Goal: Task Accomplishment & Management: Complete application form

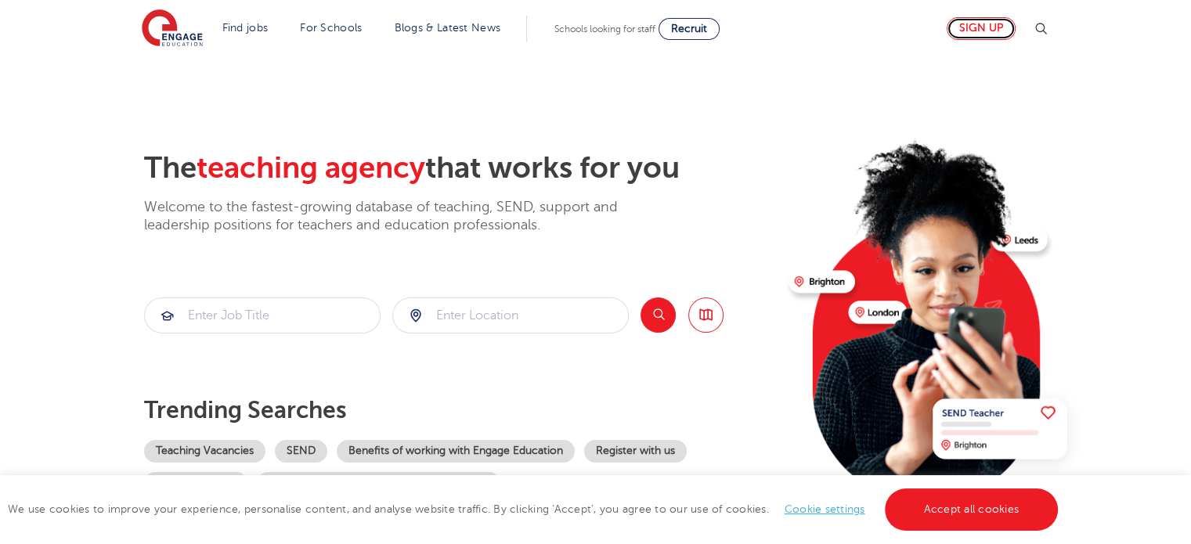
click at [991, 25] on link "Sign up" at bounding box center [981, 28] width 69 height 23
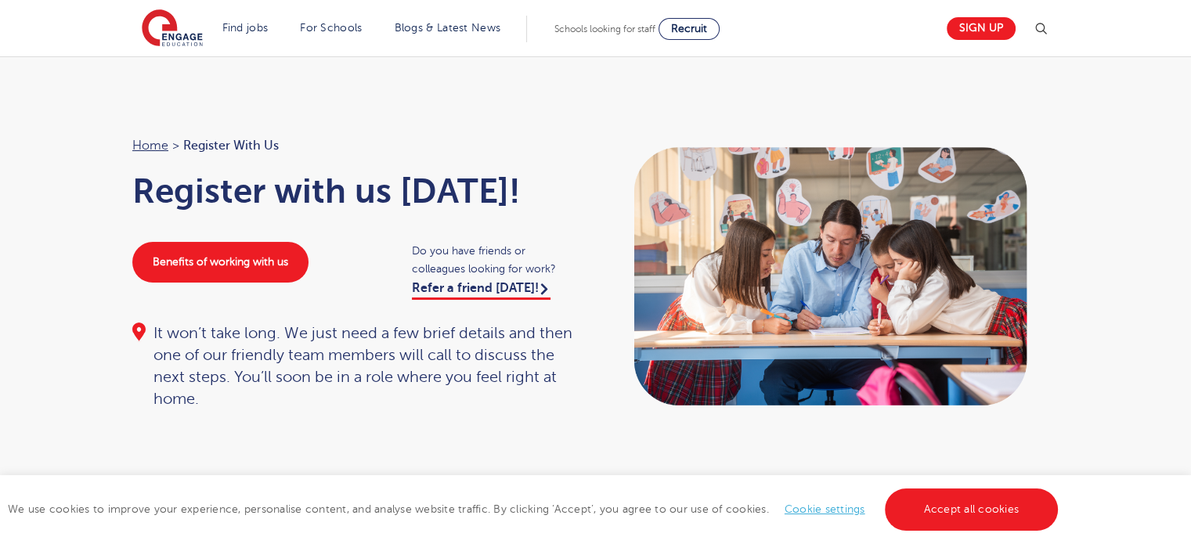
click at [833, 512] on link "Cookie settings" at bounding box center [825, 510] width 81 height 12
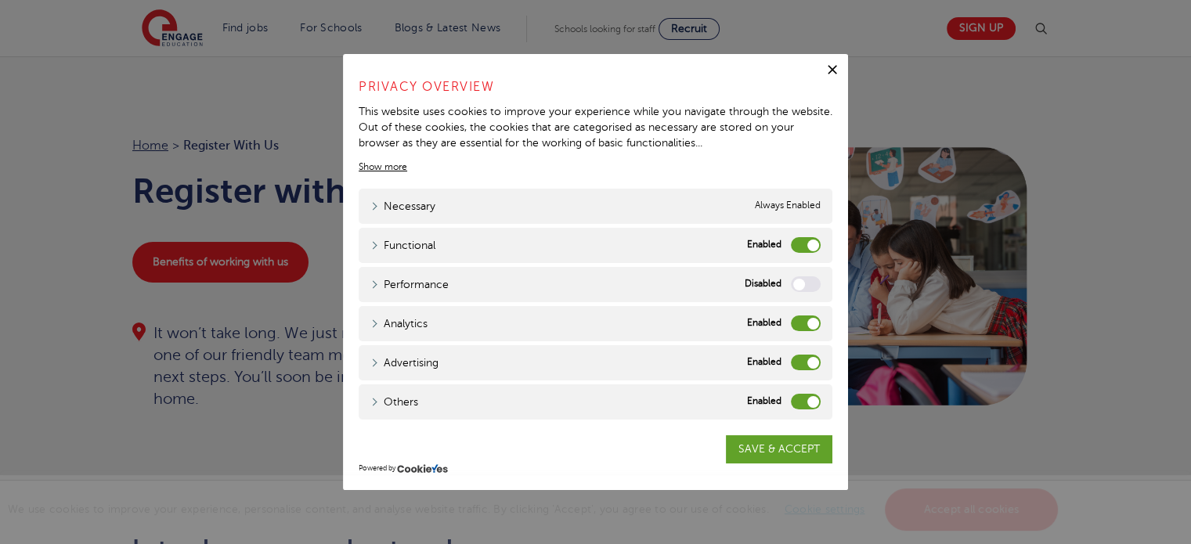
click at [793, 243] on label "Functional" at bounding box center [806, 245] width 30 height 16
click at [0, 0] on input "Functional" at bounding box center [0, 0] width 0 height 0
click at [807, 320] on label "Analytics" at bounding box center [806, 324] width 30 height 16
click at [0, 0] on input "Analytics" at bounding box center [0, 0] width 0 height 0
click at [796, 367] on label "Advertising" at bounding box center [806, 363] width 30 height 16
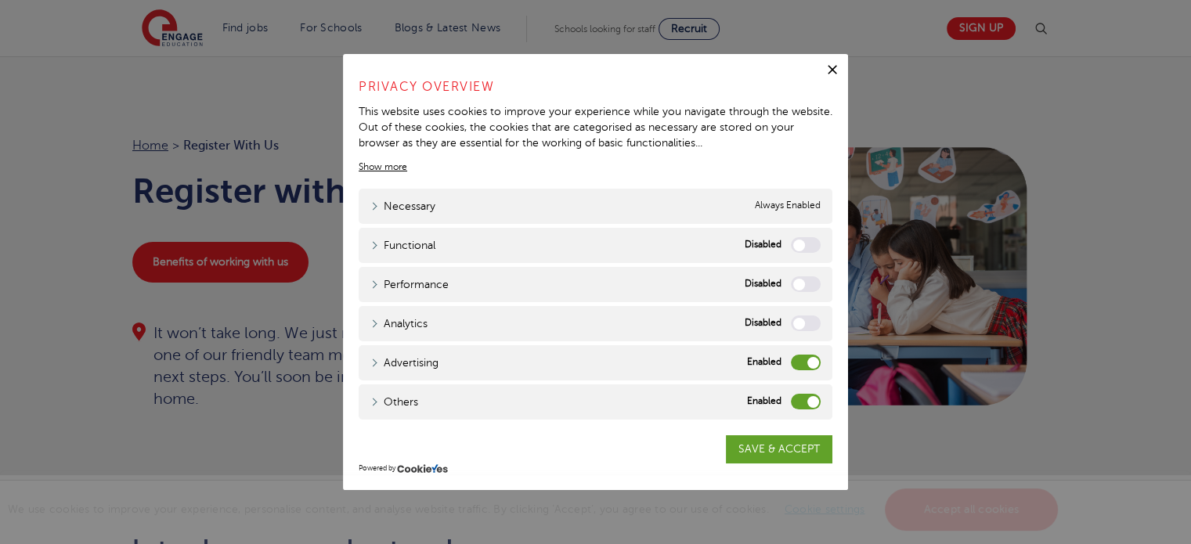
click at [0, 0] on input "Advertising" at bounding box center [0, 0] width 0 height 0
drag, startPoint x: 799, startPoint y: 400, endPoint x: 779, endPoint y: 384, distance: 26.2
click at [798, 401] on label "Others" at bounding box center [806, 402] width 30 height 16
click at [0, 0] on input "Others" at bounding box center [0, 0] width 0 height 0
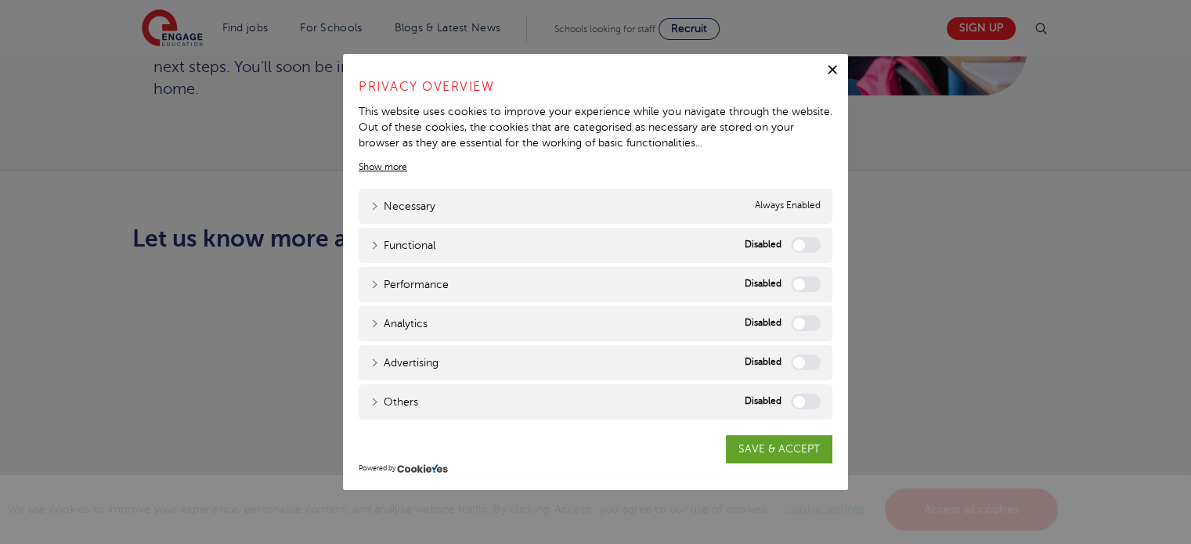
scroll to position [313, 0]
click at [760, 445] on link "SAVE & ACCEPT" at bounding box center [779, 450] width 107 height 28
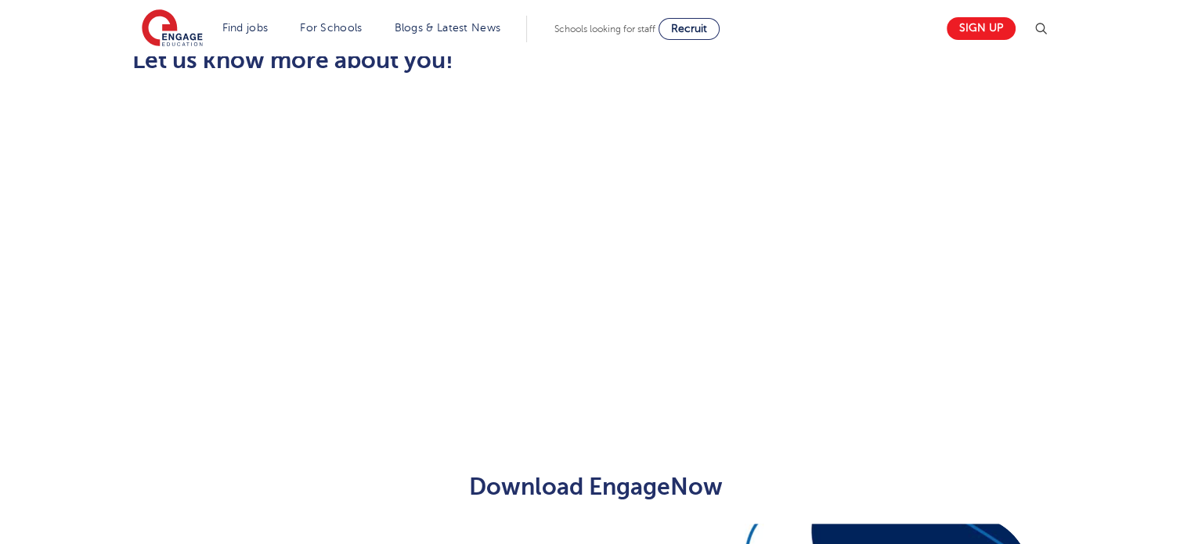
scroll to position [342, 0]
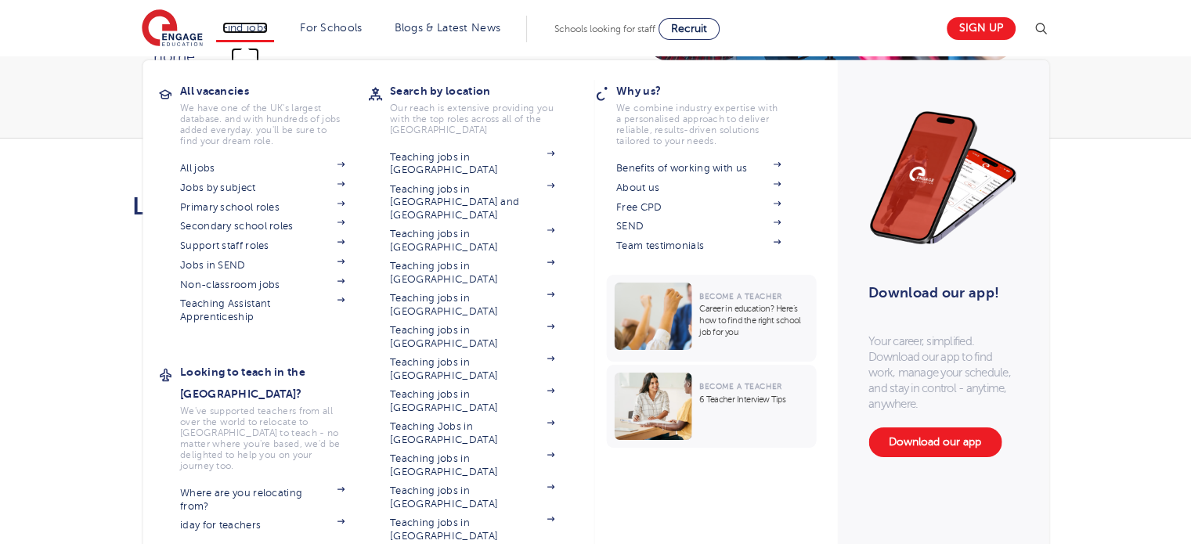
click at [245, 24] on link "Find jobs" at bounding box center [245, 28] width 46 height 12
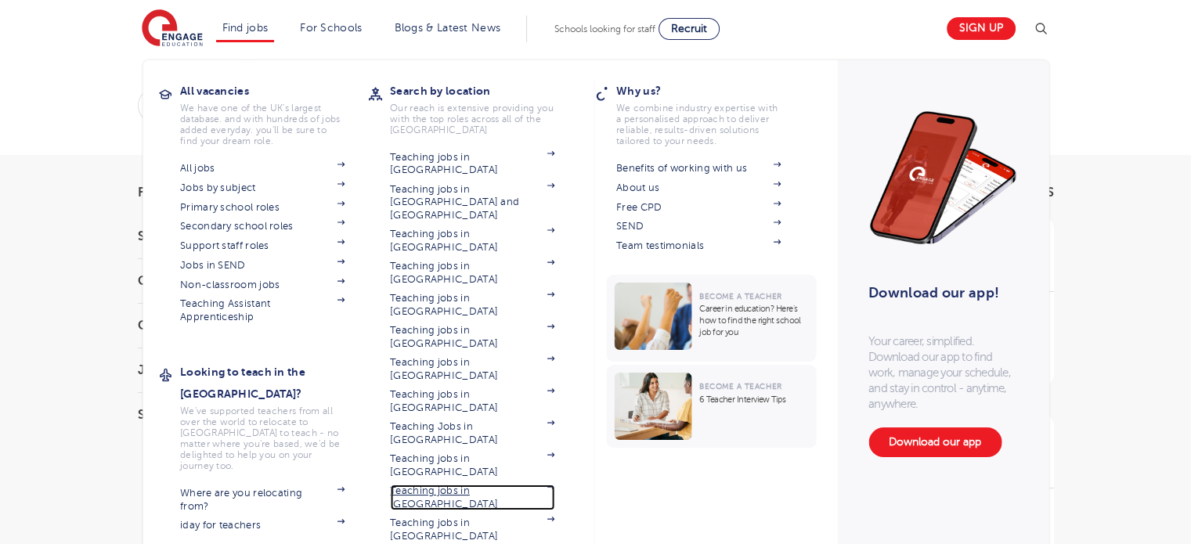
click at [431, 485] on link "Teaching jobs in [GEOGRAPHIC_DATA]" at bounding box center [472, 498] width 164 height 26
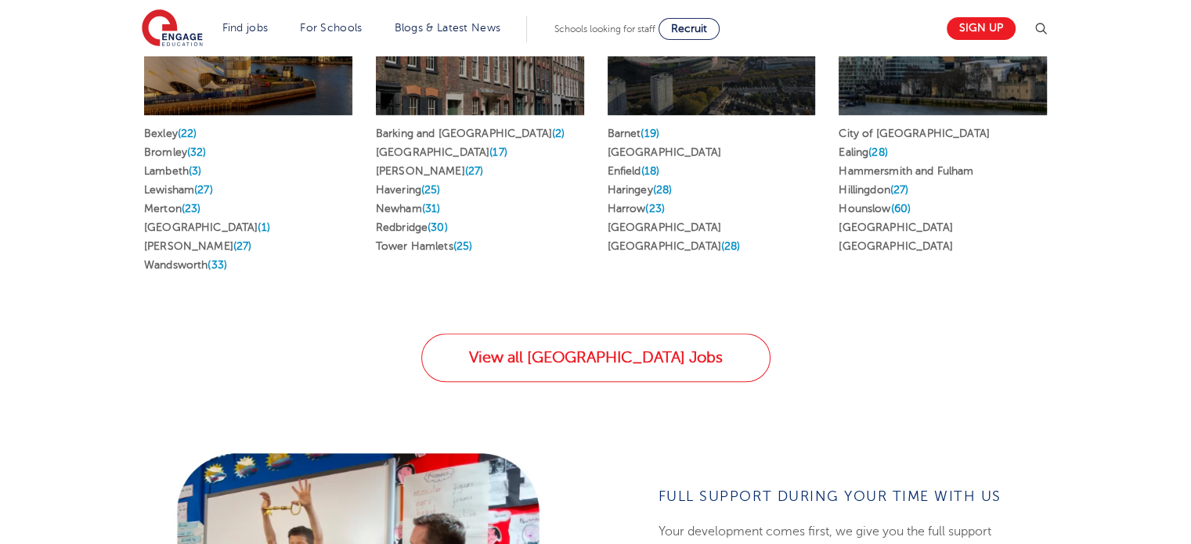
scroll to position [940, 0]
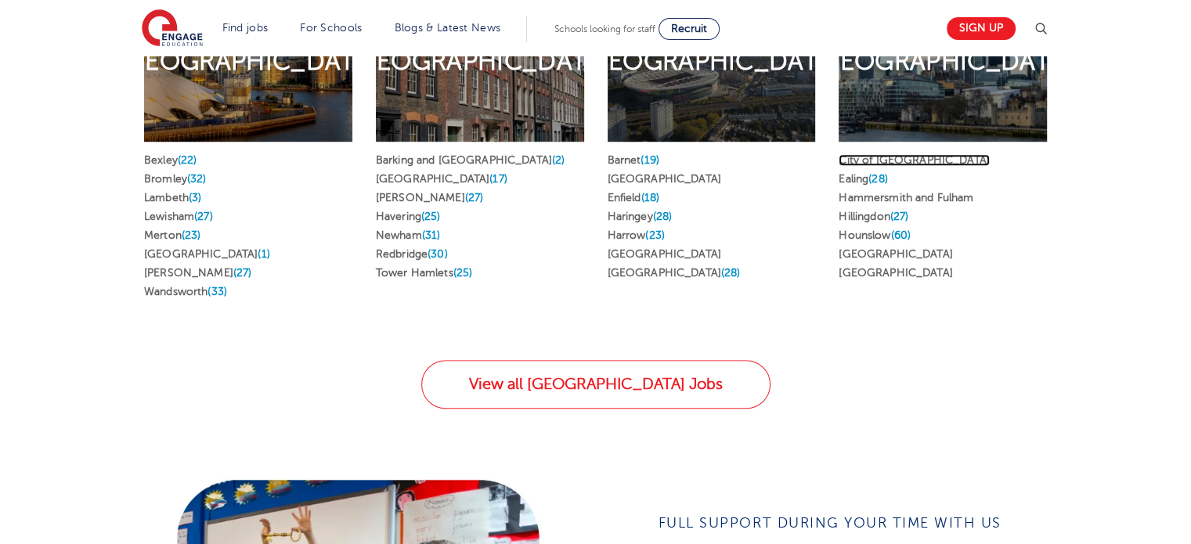
click at [885, 154] on link "City of London" at bounding box center [914, 160] width 151 height 12
click at [855, 173] on link "Ealing (28)" at bounding box center [863, 179] width 49 height 12
click at [862, 230] on link "Hounslow (60)" at bounding box center [875, 236] width 72 height 12
click at [869, 211] on link "Hillingdon (27)" at bounding box center [874, 217] width 70 height 12
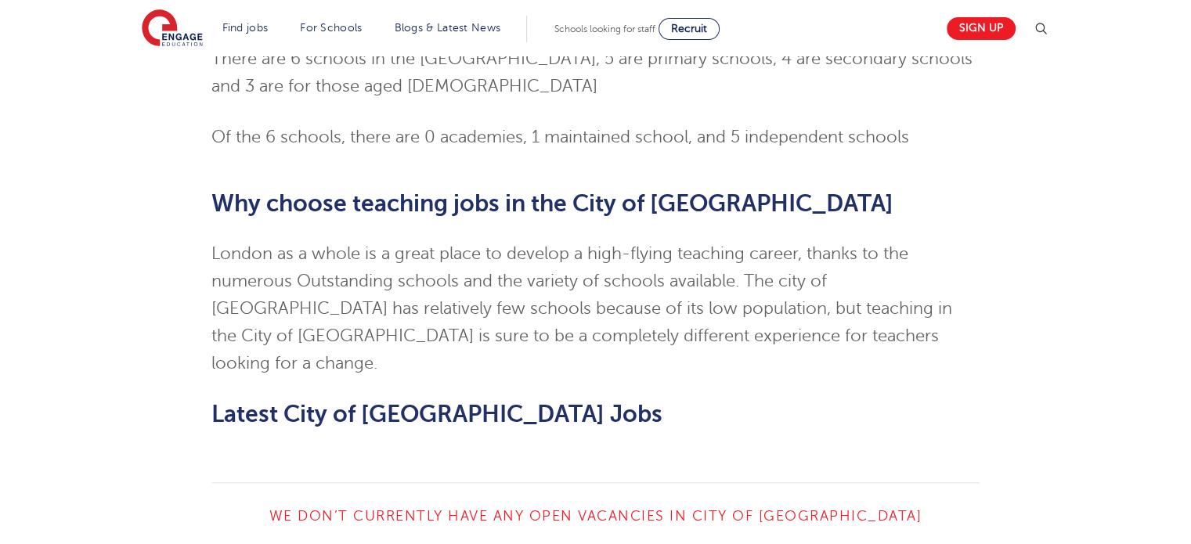
scroll to position [1332, 0]
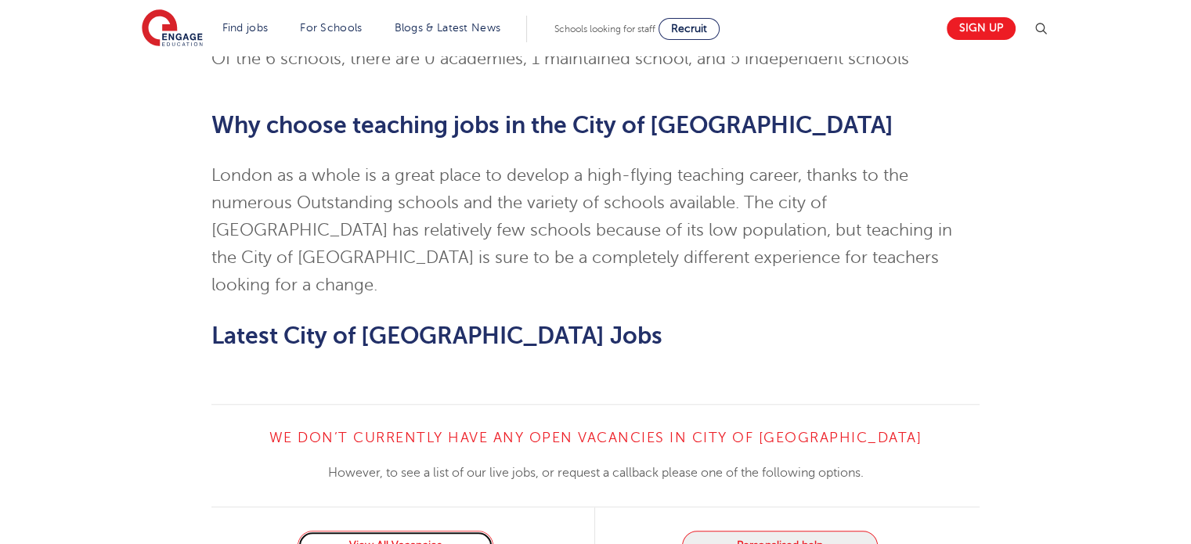
click at [385, 531] on link "View All Vacancies" at bounding box center [396, 546] width 196 height 30
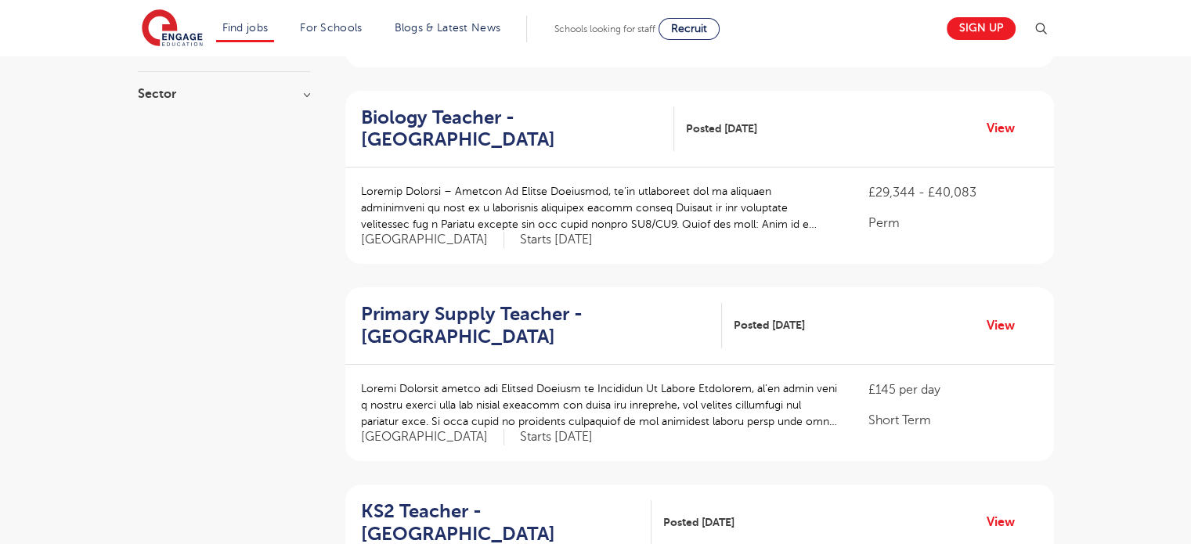
scroll to position [470, 0]
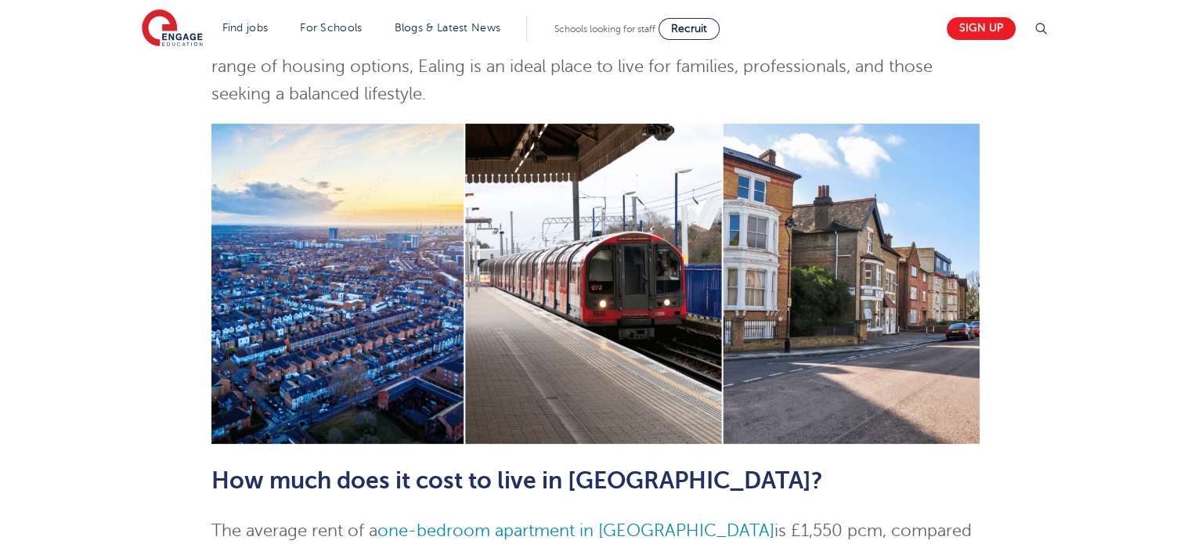
scroll to position [313, 0]
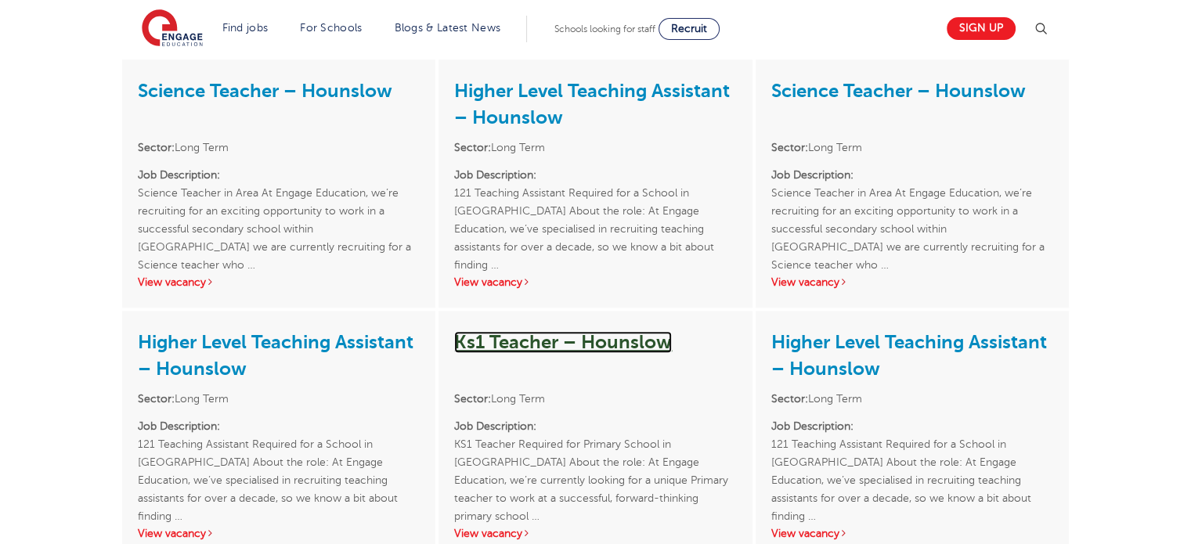
scroll to position [1175, 0]
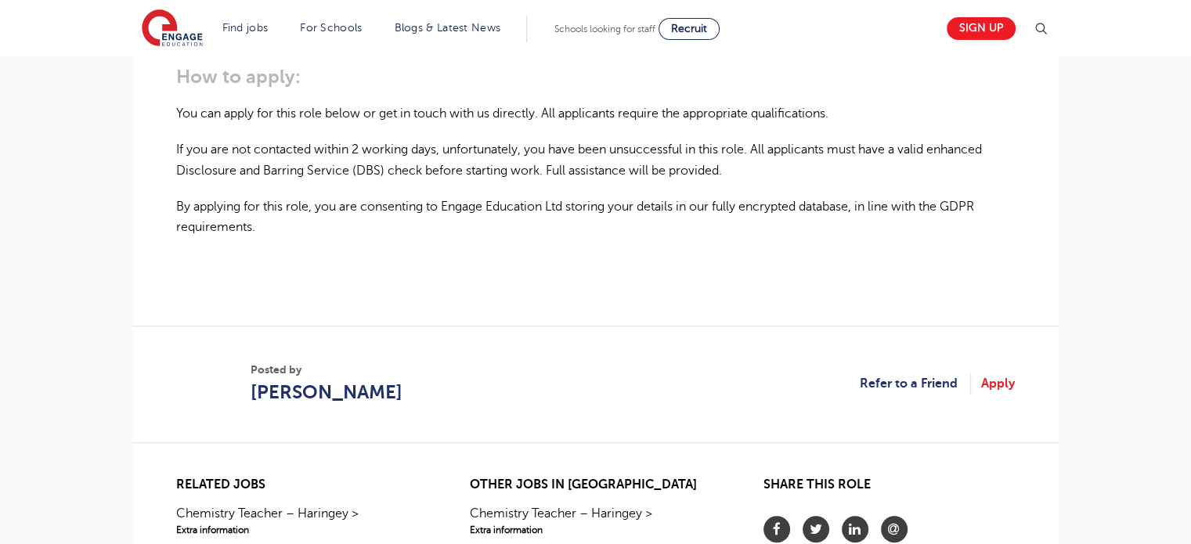
scroll to position [1175, 0]
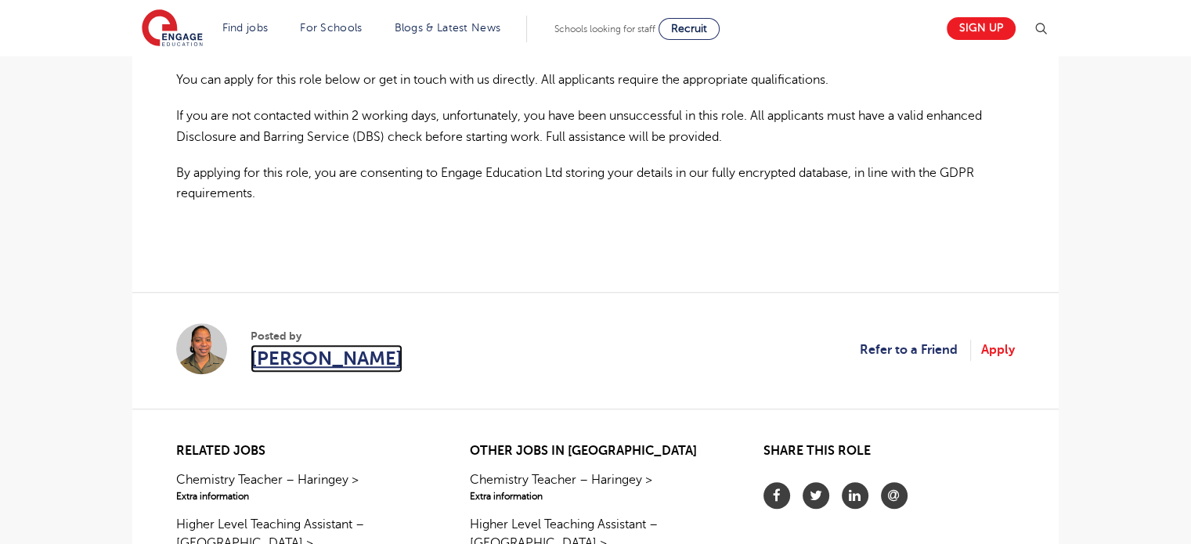
click at [396, 360] on span "[PERSON_NAME]" at bounding box center [327, 359] width 152 height 28
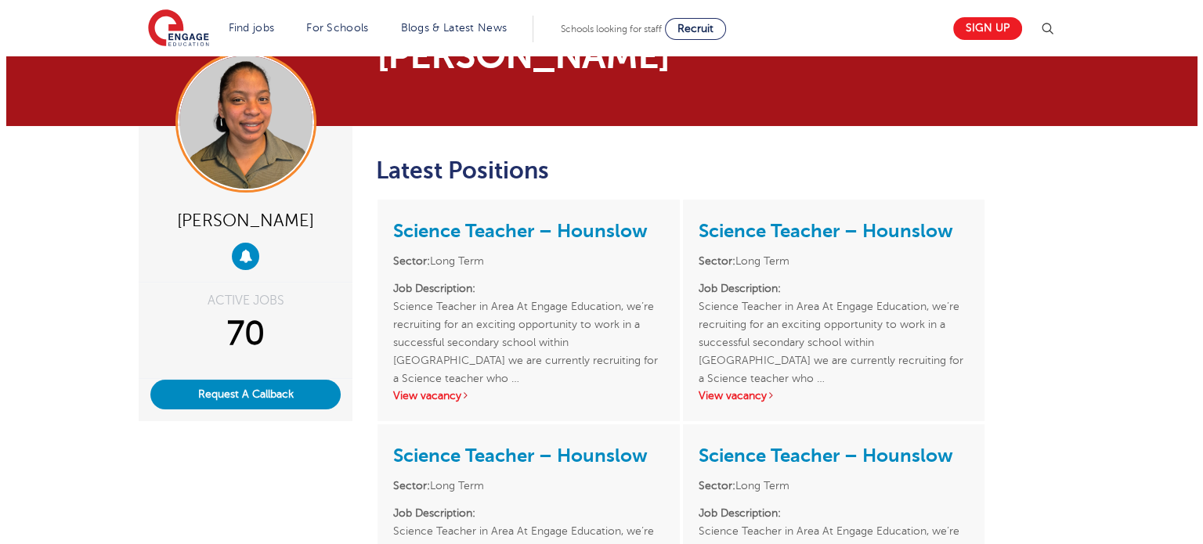
scroll to position [78, 0]
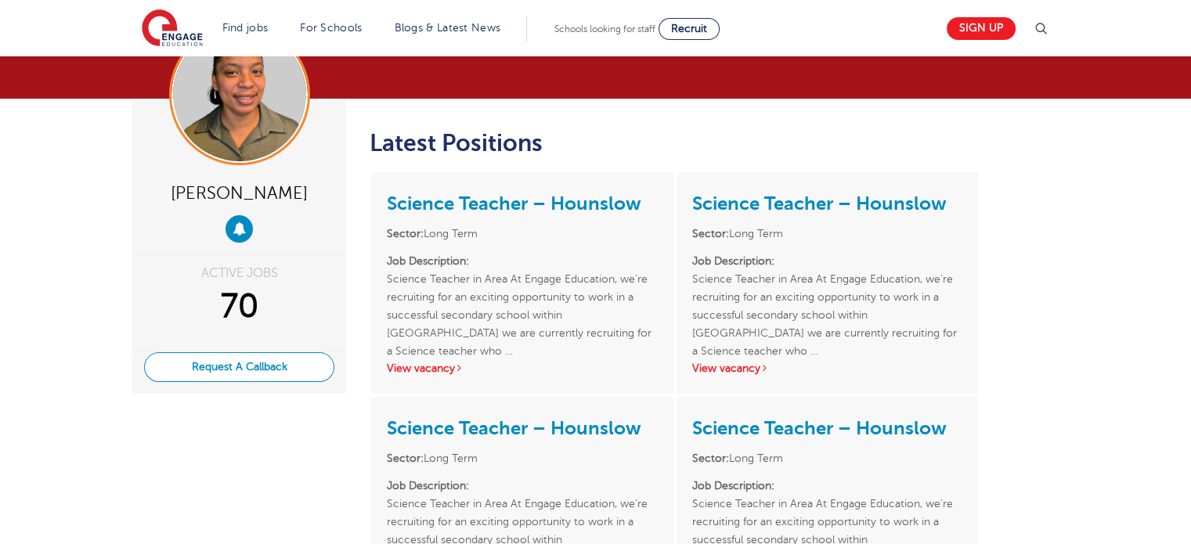
click at [257, 382] on button "Request A Callback" at bounding box center [239, 367] width 190 height 30
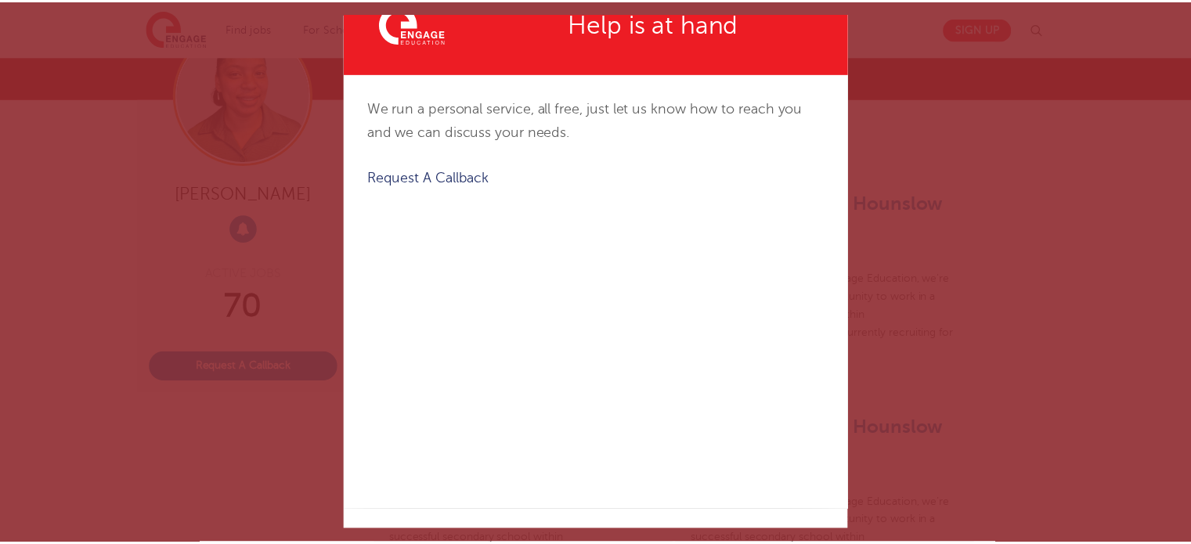
scroll to position [0, 0]
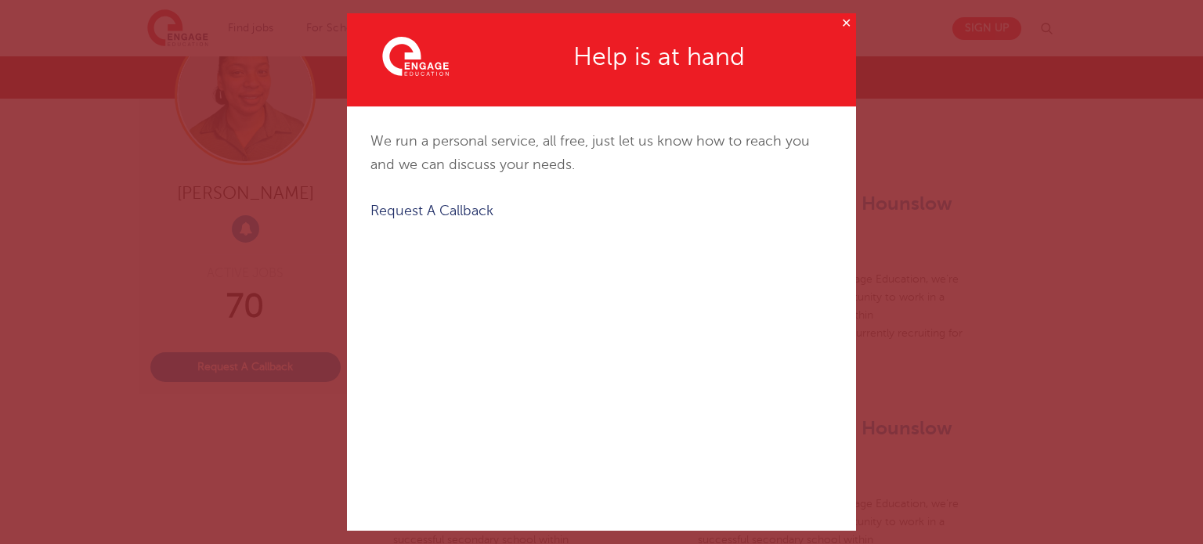
click at [837, 23] on button "✕" at bounding box center [847, 23] width 20 height 20
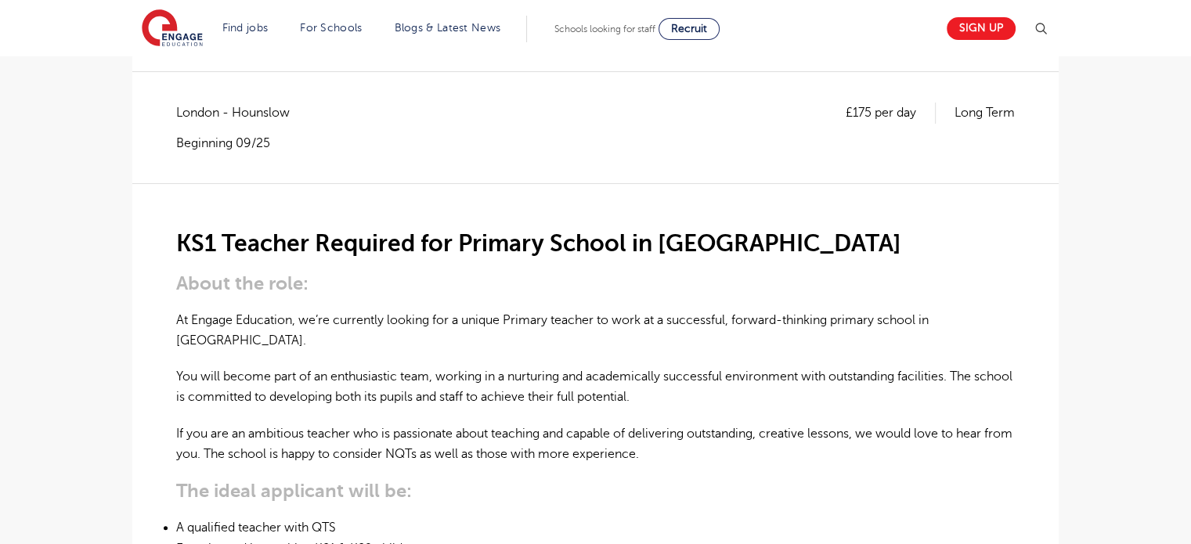
scroll to position [470, 0]
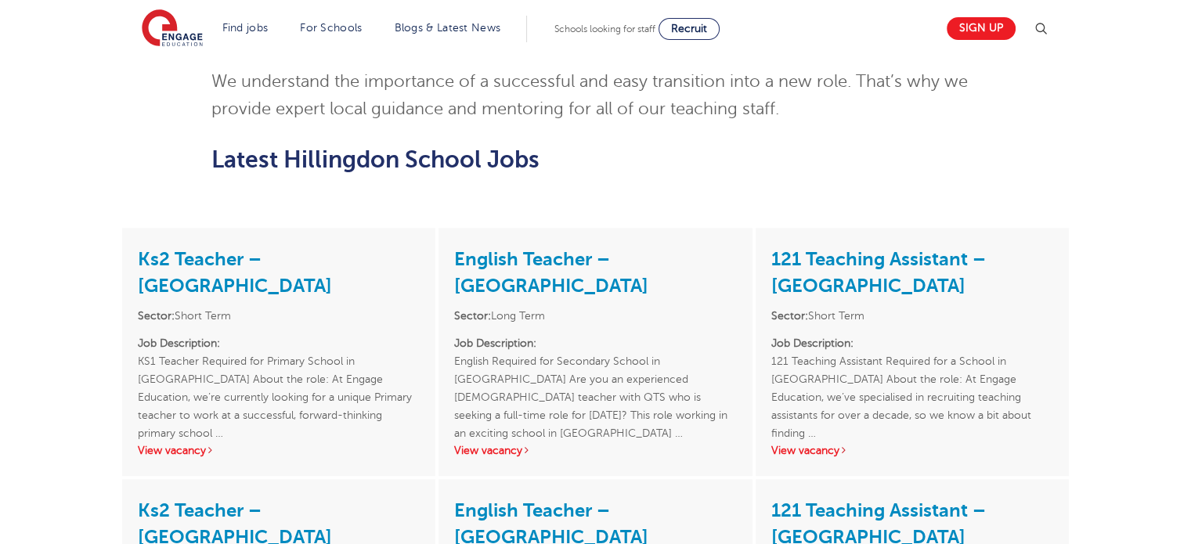
scroll to position [1488, 0]
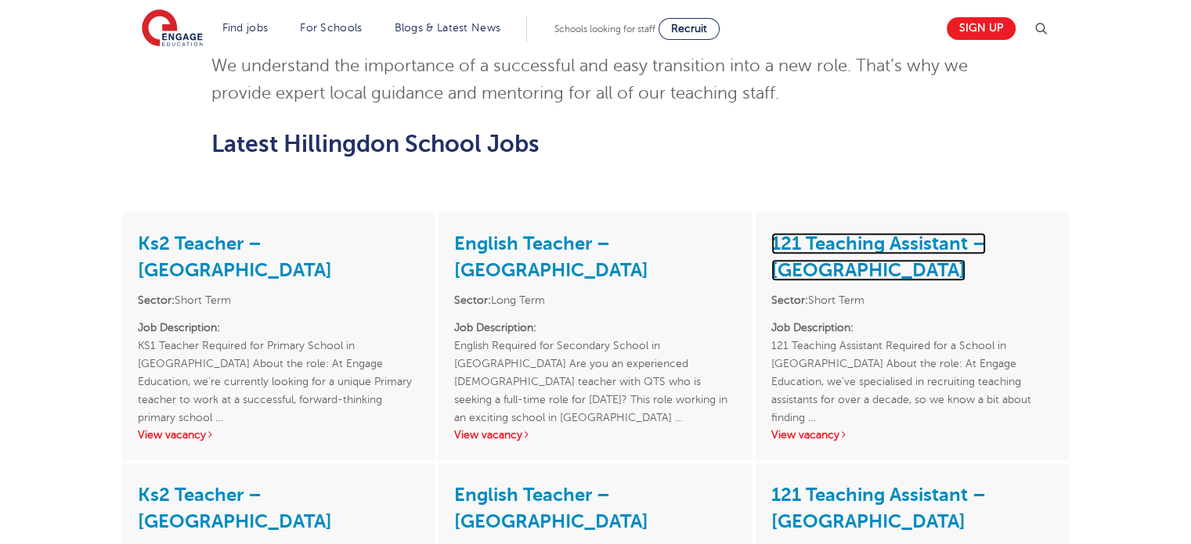
click at [852, 233] on link "121 Teaching Assistant – Hillingdon" at bounding box center [879, 257] width 215 height 49
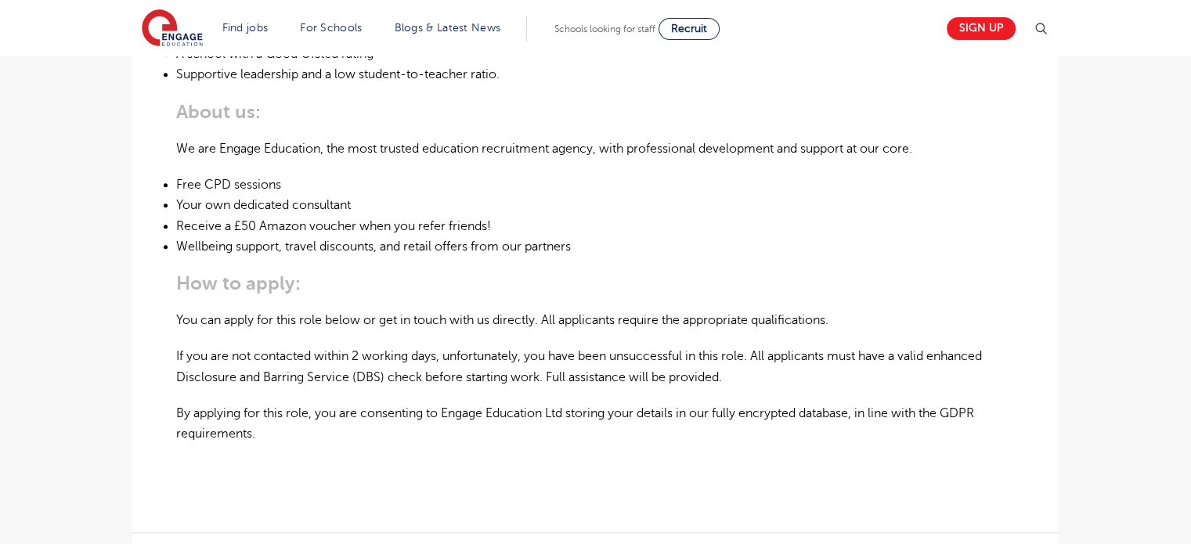
scroll to position [1253, 0]
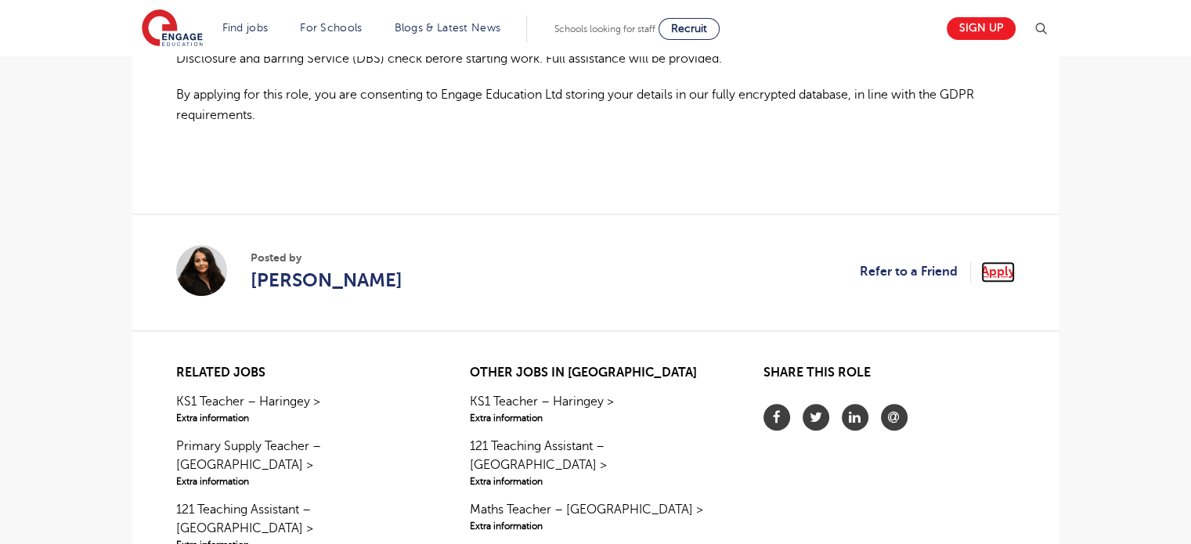
click at [990, 262] on link "Apply" at bounding box center [998, 272] width 34 height 20
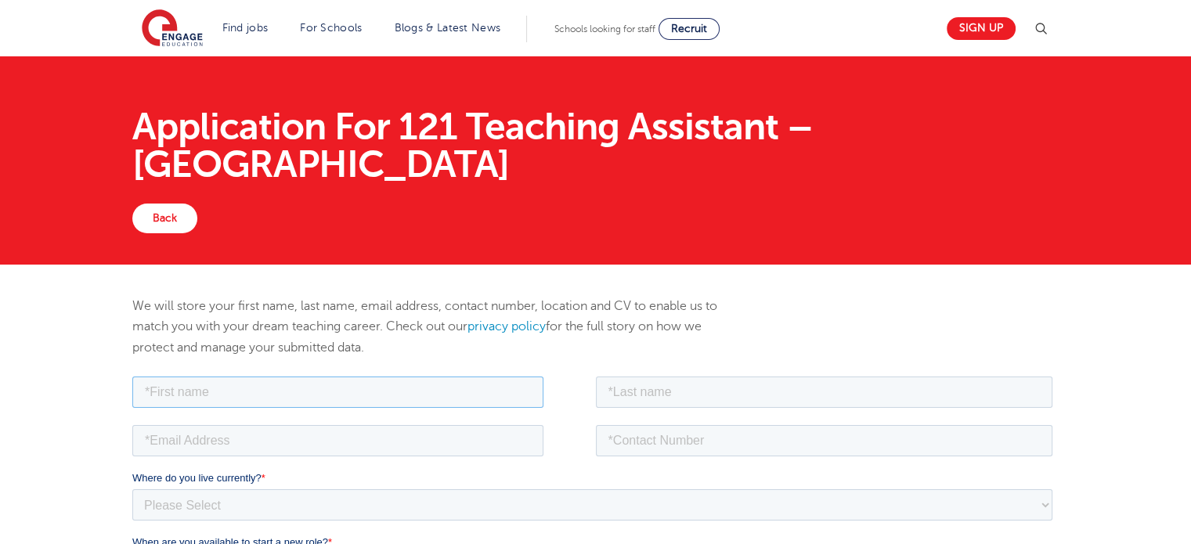
click at [187, 396] on input "text" at bounding box center [337, 391] width 411 height 31
type input "Vimmi"
type input "Gupta"
type input "07384021249"
click at [238, 432] on input "email" at bounding box center [337, 440] width 411 height 31
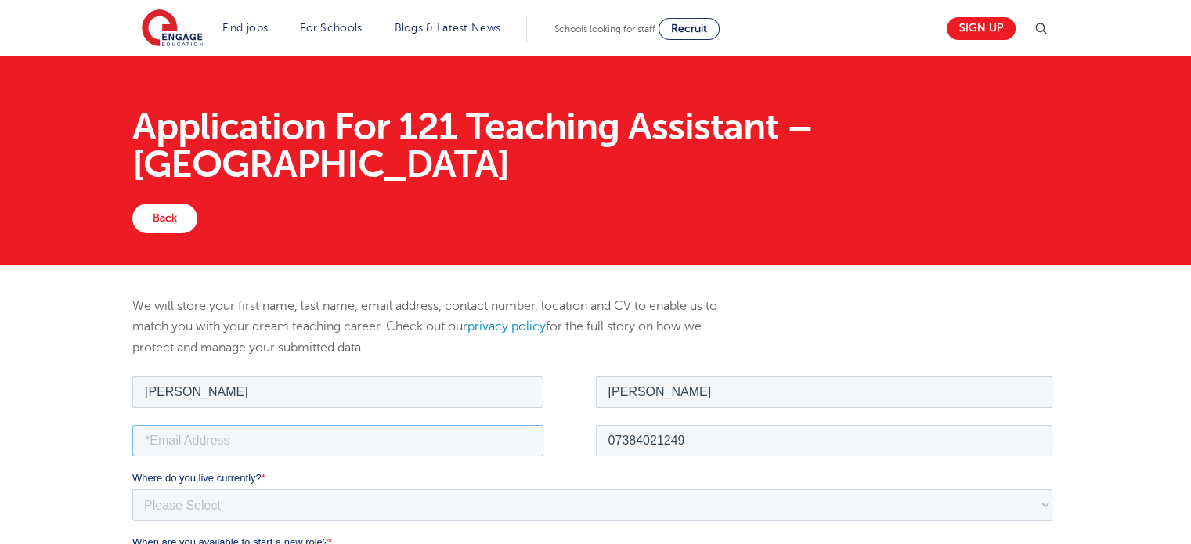
type input "gvimmi@gmail.com"
click at [246, 502] on select "Please Select UK Canada Ireland Australia New Zealand Europe USA South Africa J…" at bounding box center [592, 504] width 920 height 31
select select "UK"
click at [132, 489] on select "Please Select UK Canada Ireland Australia New Zealand Europe USA South Africa J…" at bounding box center [592, 504] width 920 height 31
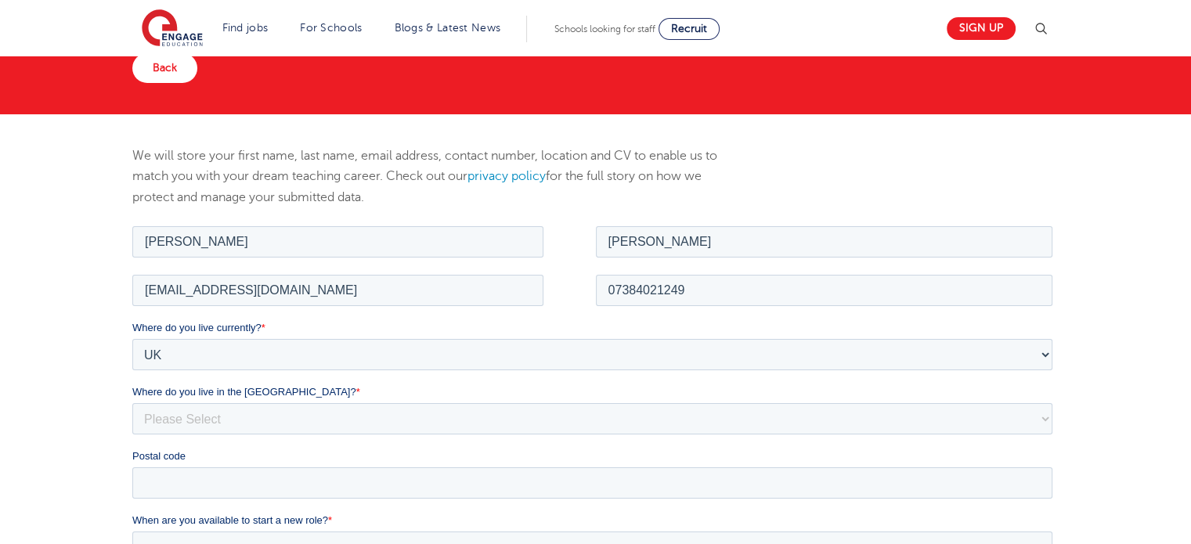
scroll to position [157, 0]
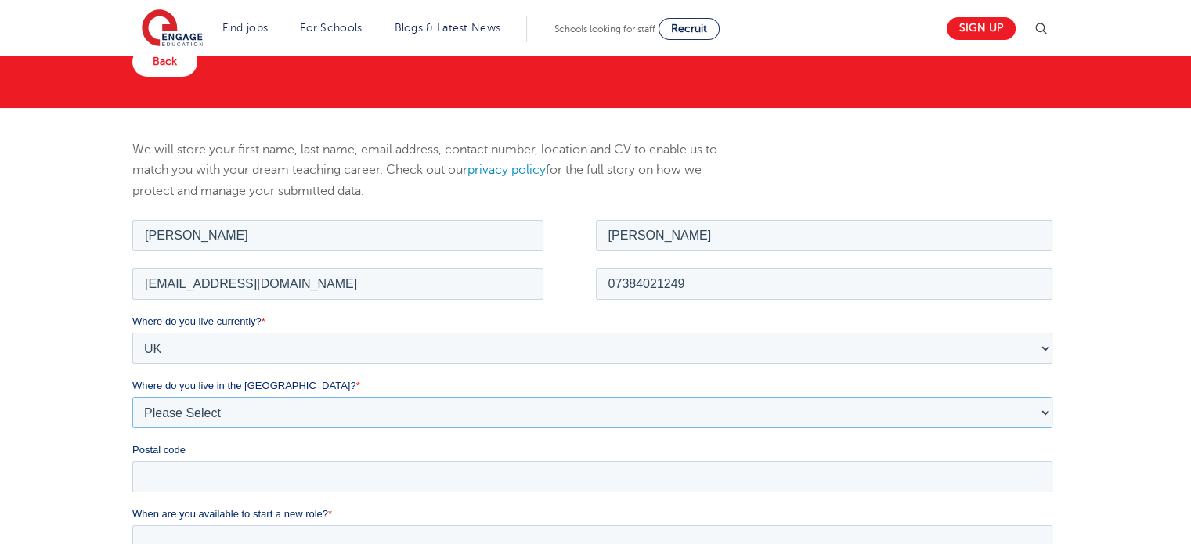
click at [189, 418] on select "Please Select Overseas Barnsley Bedfordshire Berkshire Bournemouth Bracknell Fo…" at bounding box center [592, 411] width 920 height 31
select select "London"
click at [132, 396] on select "Please Select Overseas Barnsley Bedfordshire Berkshire Bournemouth Bracknell Fo…" at bounding box center [592, 411] width 920 height 31
click at [193, 475] on input "Postal code" at bounding box center [592, 476] width 920 height 31
type input "TW7 5FD"
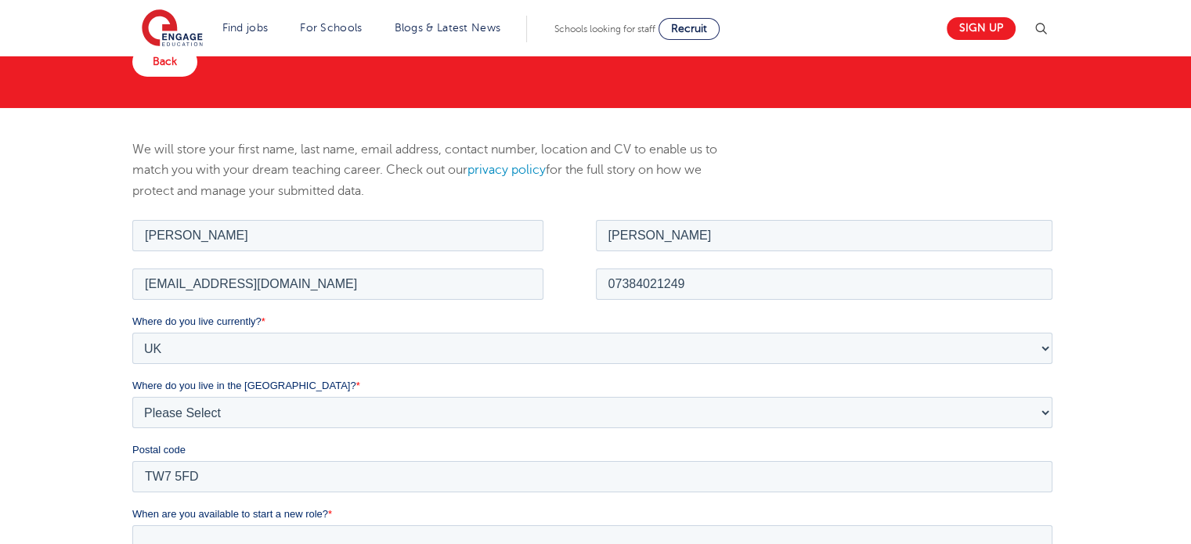
click at [88, 438] on div "We will store your first name, last name, email address, contact number, locati…" at bounding box center [595, 532] width 1191 height 849
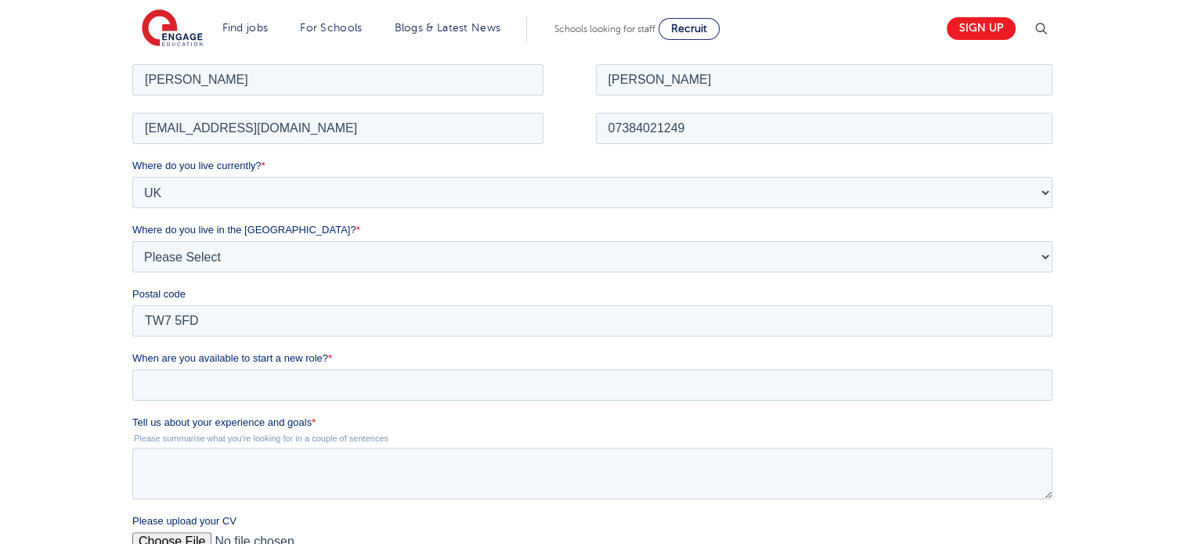
scroll to position [313, 0]
click at [291, 385] on input "When are you available to start a new role? *" at bounding box center [592, 383] width 920 height 31
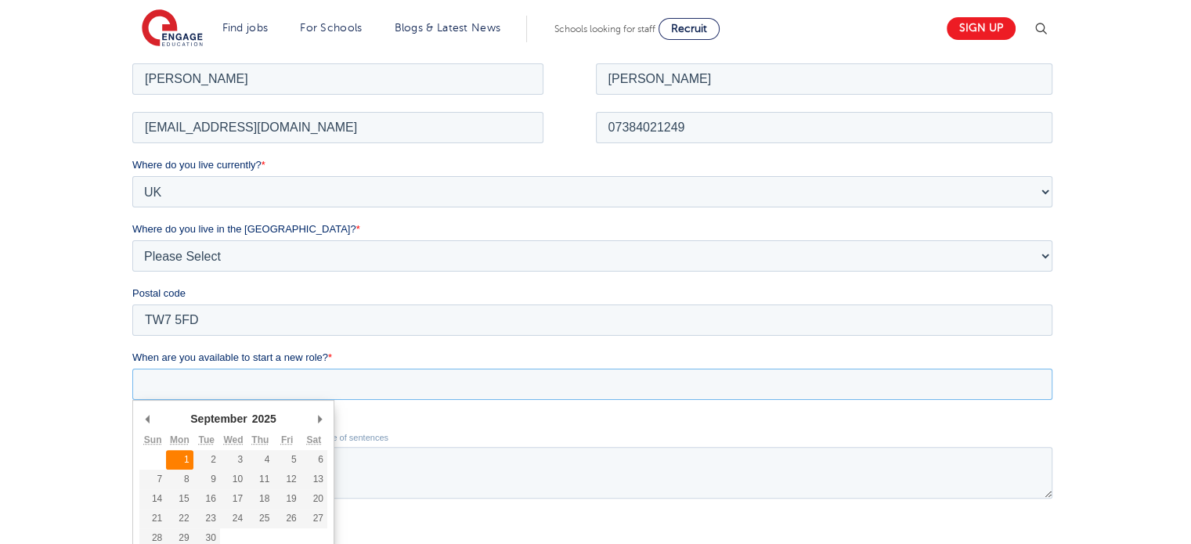
type div "2025-09-01"
type input "2025/09/01"
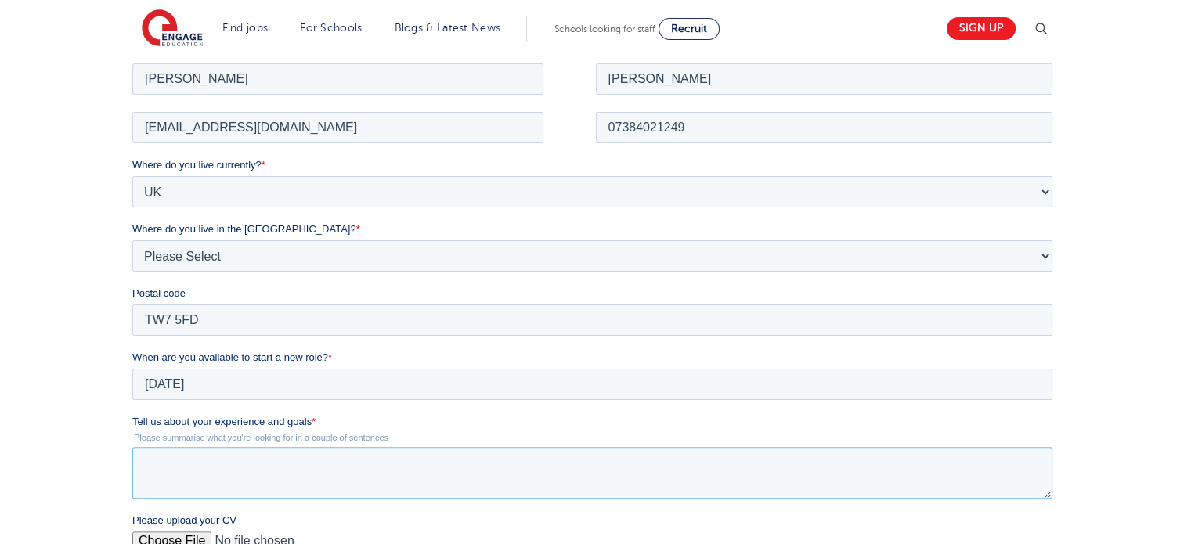
click at [169, 461] on textarea "Tell us about your experience and goals *" at bounding box center [592, 472] width 920 height 52
drag, startPoint x: 247, startPoint y: 464, endPoint x: 222, endPoint y: 464, distance: 24.3
click at [222, 464] on textarea "I would like to start my career in teaching." at bounding box center [592, 472] width 920 height 52
click at [426, 461] on textarea "I would like to shift my career in teaching." at bounding box center [592, 472] width 920 height 52
click at [312, 461] on textarea "I would like to shift my career in teaching." at bounding box center [592, 472] width 920 height 52
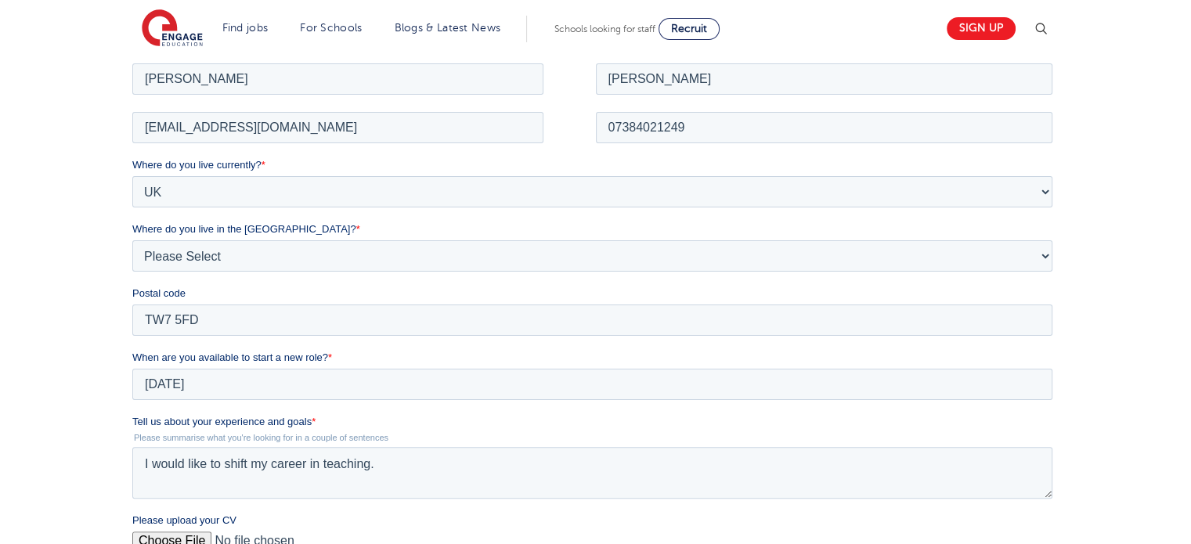
click at [313, 500] on fieldset "Tell us about your experience and goals * Please summarise what you're looking …" at bounding box center [595, 463] width 927 height 99
click at [313, 464] on textarea "I would like to shift my career in teaching." at bounding box center [592, 472] width 920 height 52
click at [423, 465] on textarea "I would like to shift my career into teaching." at bounding box center [592, 472] width 920 height 52
click at [525, 468] on textarea "I would like to shift my career into teaching. I have worked as a tracher train…" at bounding box center [592, 472] width 920 height 52
click at [855, 461] on textarea "I would like to shift my career into teaching. I have worked as a teacher train…" at bounding box center [592, 472] width 920 height 52
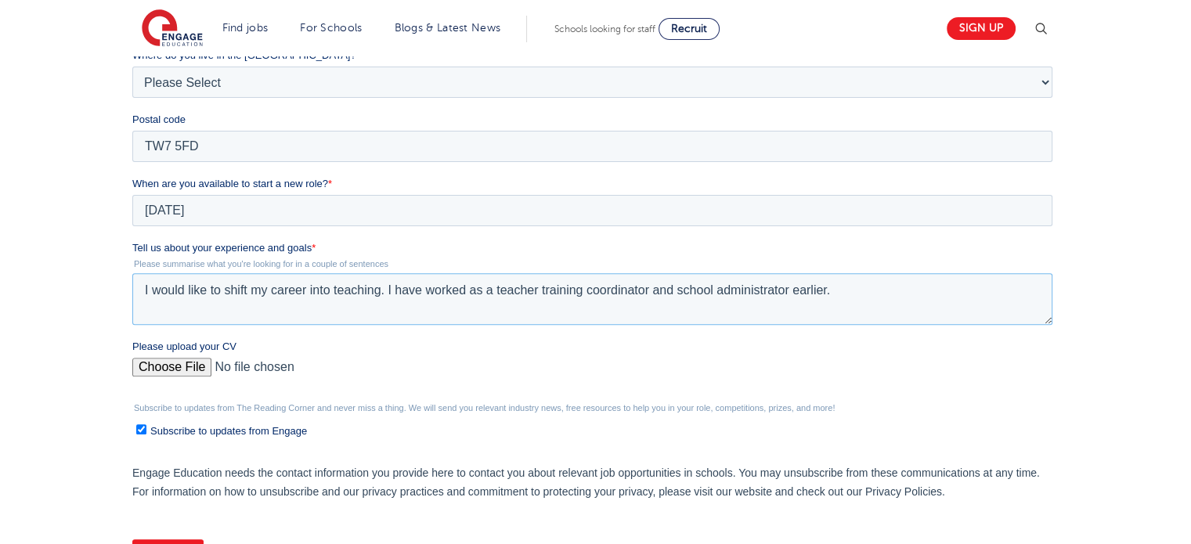
scroll to position [548, 0]
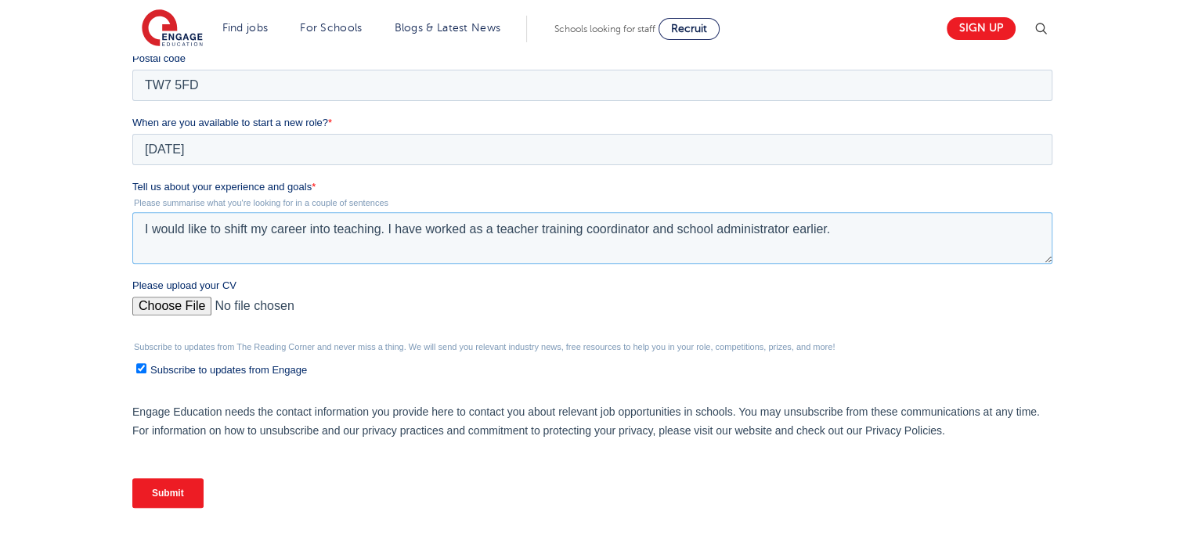
type textarea "I would like to shift my career into teaching. I have worked as a teacher train…"
click at [161, 302] on input "Please upload your CV" at bounding box center [592, 312] width 920 height 31
type input "C:\fakepath\Resume -Vimmi Gupta.pdf"
click at [166, 488] on input "Submit" at bounding box center [167, 494] width 71 height 30
